Goal: Communication & Community: Answer question/provide support

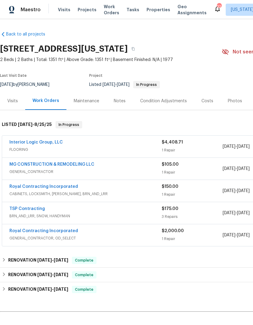
click at [45, 144] on link "Interior Logic Group, LLC" at bounding box center [35, 142] width 53 height 4
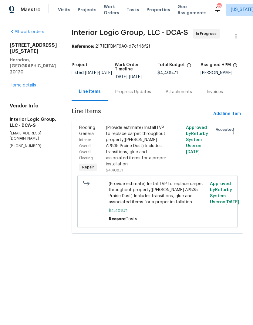
click at [139, 101] on div "Progress Updates" at bounding box center [133, 92] width 50 height 18
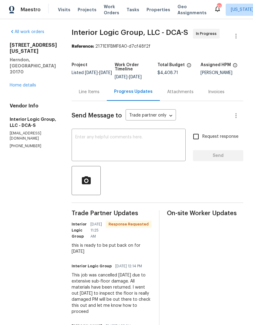
click at [144, 154] on textarea at bounding box center [128, 145] width 107 height 21
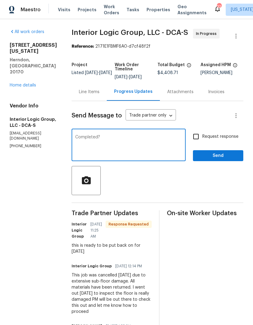
type textarea "Completed?"
click at [199, 142] on input "Request response" at bounding box center [196, 136] width 13 height 13
checkbox input "true"
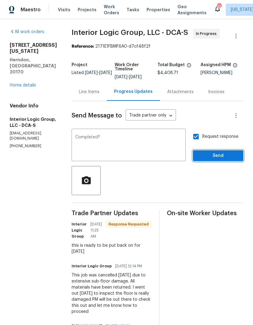
click at [230, 160] on span "Send" at bounding box center [218, 156] width 41 height 8
